Goal: Task Accomplishment & Management: Manage account settings

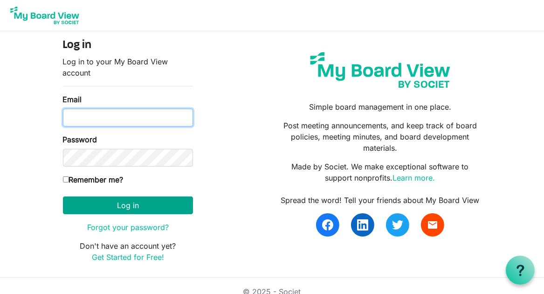
type input "[EMAIL_ADDRESS][DOMAIN_NAME]"
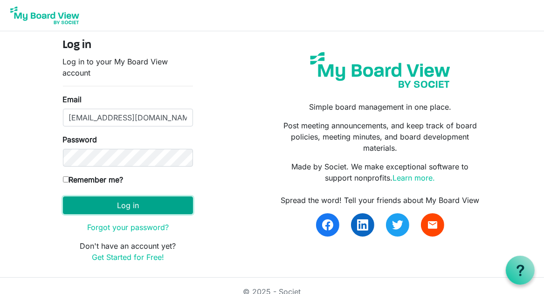
click at [118, 207] on button "Log in" at bounding box center [128, 205] width 130 height 18
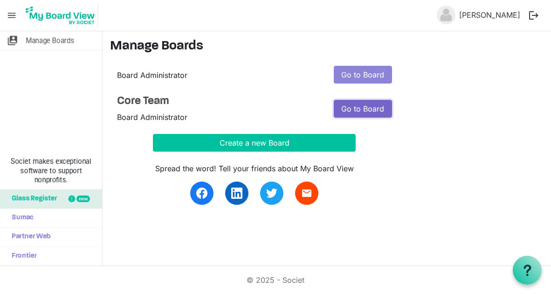
click at [359, 110] on link "Go to Board" at bounding box center [363, 109] width 58 height 18
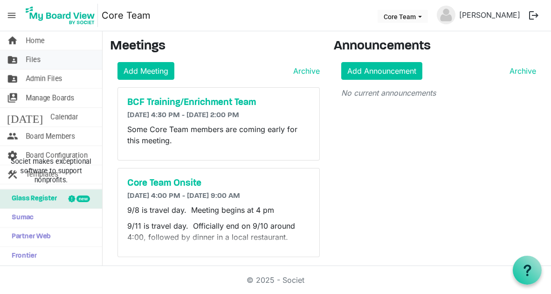
click at [38, 60] on span "Files" at bounding box center [33, 59] width 15 height 19
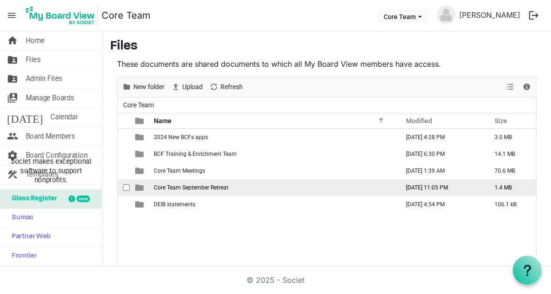
click at [176, 184] on span "Core Team September Retreat" at bounding box center [191, 187] width 75 height 7
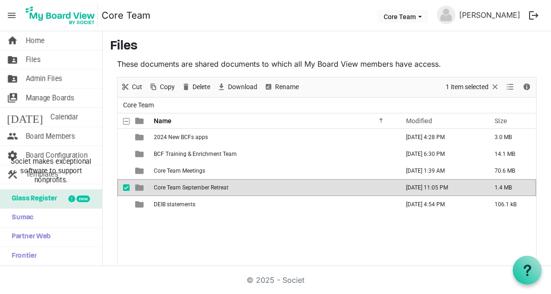
click at [176, 184] on span "Core Team September Retreat" at bounding box center [191, 187] width 75 height 7
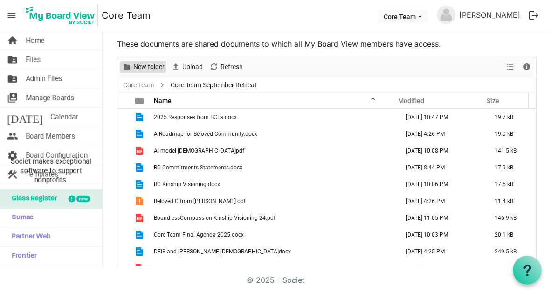
click at [156, 65] on span "New folder" at bounding box center [148, 67] width 33 height 12
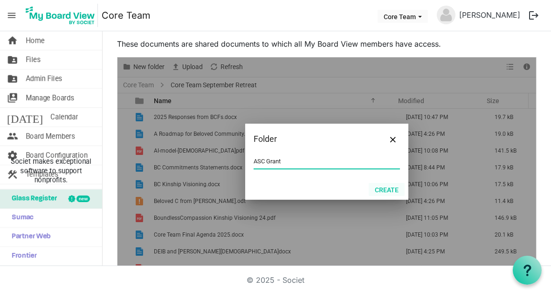
type input "ASC Grant"
click at [378, 188] on button "Create" at bounding box center [387, 189] width 36 height 13
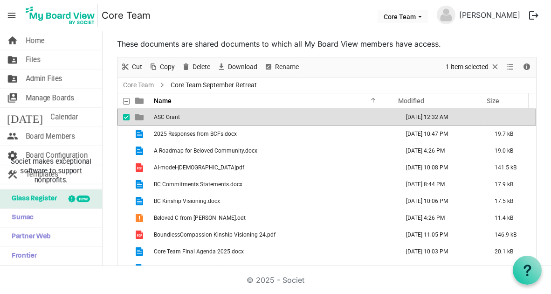
click at [194, 117] on td "ASC Grant" at bounding box center [273, 117] width 245 height 17
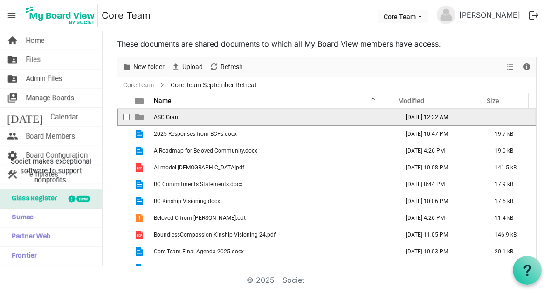
click at [194, 117] on td "ASC Grant" at bounding box center [273, 117] width 245 height 17
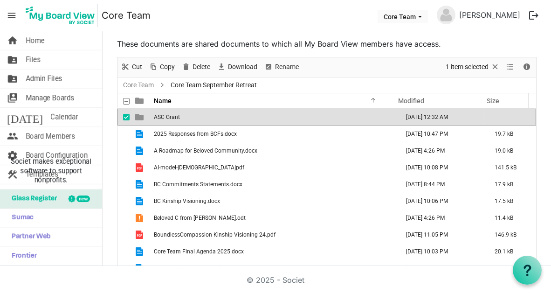
click at [194, 117] on td "ASC Grant" at bounding box center [273, 117] width 245 height 17
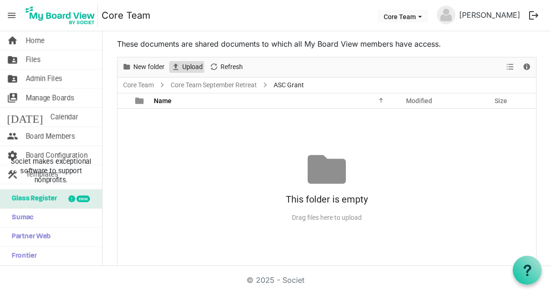
click at [184, 67] on span "Upload" at bounding box center [192, 67] width 22 height 12
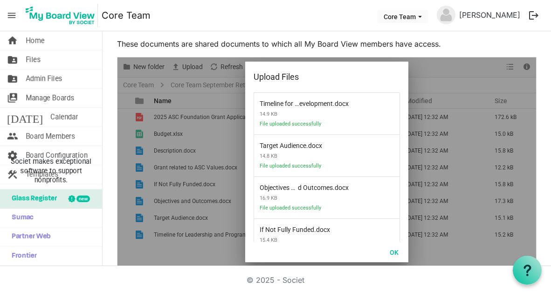
click at [466, 47] on p "These documents are shared documents to which all My Board View members have ac…" at bounding box center [327, 43] width 420 height 11
click at [390, 249] on button "OK" at bounding box center [394, 251] width 21 height 13
